Goal: Task Accomplishment & Management: Manage account settings

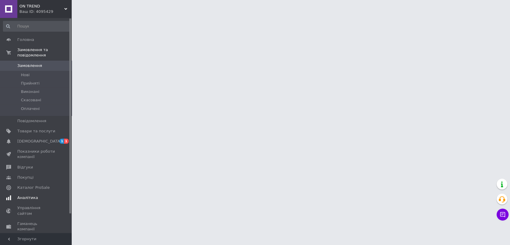
click at [37, 136] on link "Сповіщення 1 1" at bounding box center [36, 141] width 73 height 10
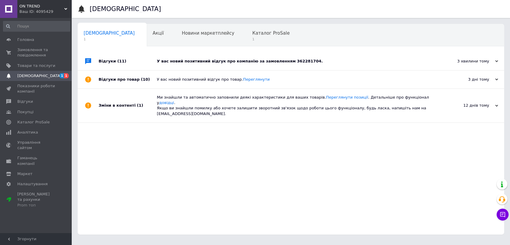
click at [227, 53] on div "У вас новий позитивний відгук про компанію за замовленням 362281704." at bounding box center [297, 61] width 281 height 18
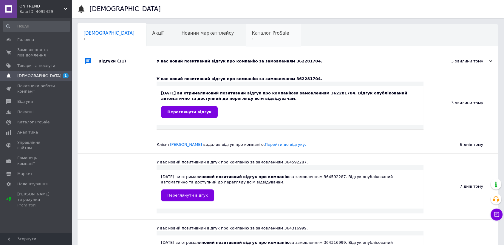
click at [252, 35] on span "Каталог ProSale" at bounding box center [270, 32] width 37 height 5
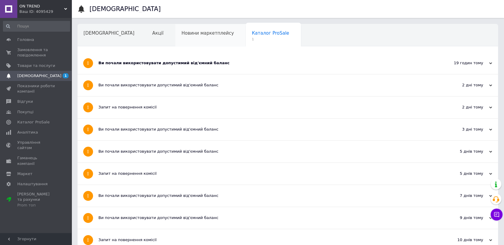
click at [176, 27] on div "Новини маркетплейсу" at bounding box center [211, 35] width 70 height 23
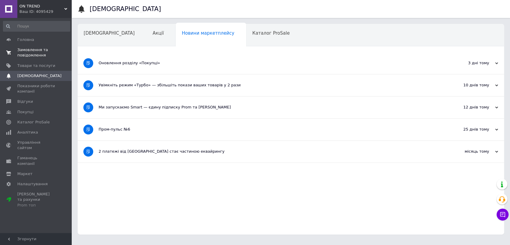
click at [12, 50] on span at bounding box center [8, 52] width 17 height 11
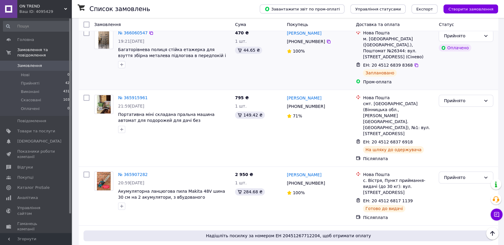
scroll to position [464, 0]
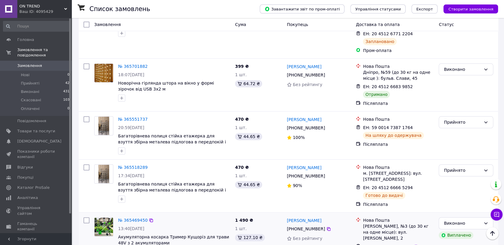
scroll to position [796, 0]
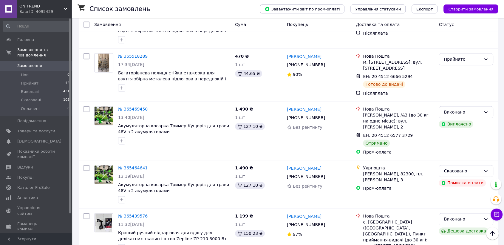
click at [48, 63] on span "Замовлення" at bounding box center [36, 65] width 38 height 5
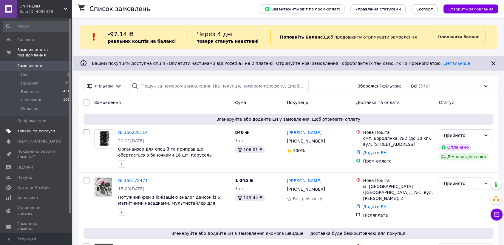
click at [49, 126] on link "Товари та послуги" at bounding box center [36, 131] width 73 height 10
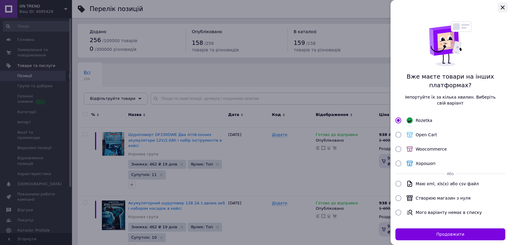
click at [502, 5] on icon "Закрыть" at bounding box center [502, 7] width 7 height 7
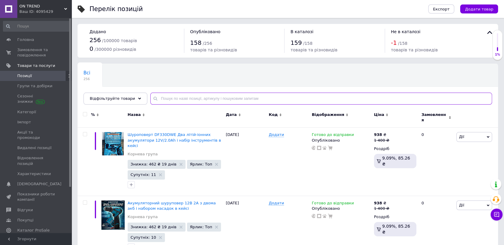
click at [243, 97] on input "text" at bounding box center [321, 99] width 342 height 12
paste input "Rainberg RB-2201"
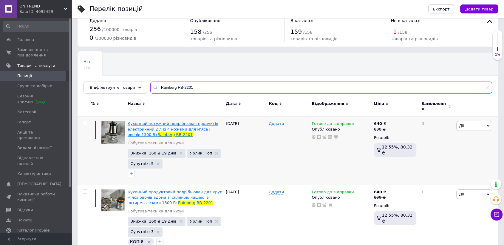
scroll to position [21, 0]
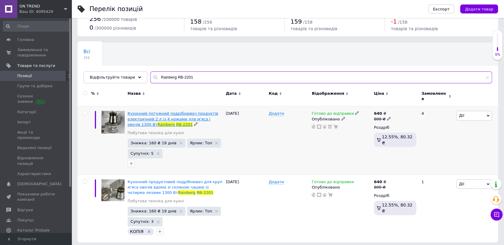
type input "Rainberg RB-2201"
click at [148, 113] on span "Кухонний потужний подрібнювач продуктів електричний 2 л із 4 ножами для м'яса і…" at bounding box center [173, 118] width 91 height 15
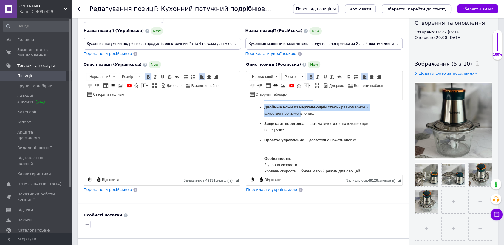
scroll to position [133, 0]
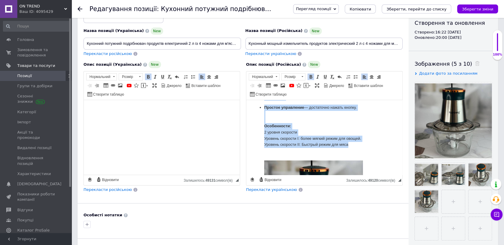
drag, startPoint x: 250, startPoint y: 105, endPoint x: 357, endPoint y: 147, distance: 114.4
click at [357, 147] on html "Мощный электрический измельчитель Rainberg - скорость и удобство на вашей кухне…" at bounding box center [325, 115] width 156 height 297
copy body "Мощный электрический измельчитель Rainberg - скорость и удобство на вашей кухне…"
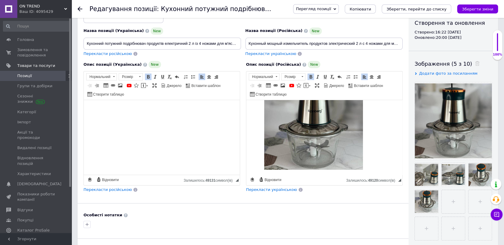
scroll to position [222, 0]
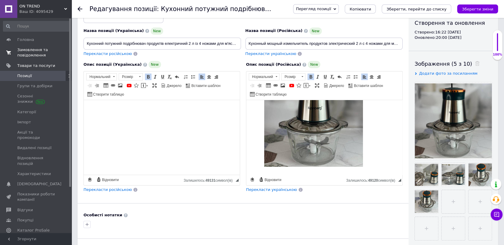
click at [39, 57] on span "Замовлення та повідомлення" at bounding box center [36, 52] width 38 height 11
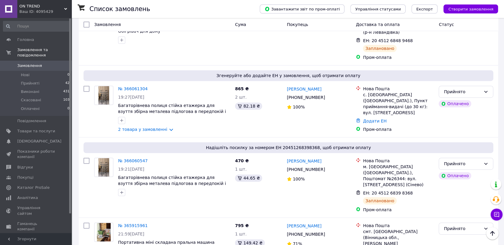
scroll to position [398, 0]
